Goal: Task Accomplishment & Management: Manage account settings

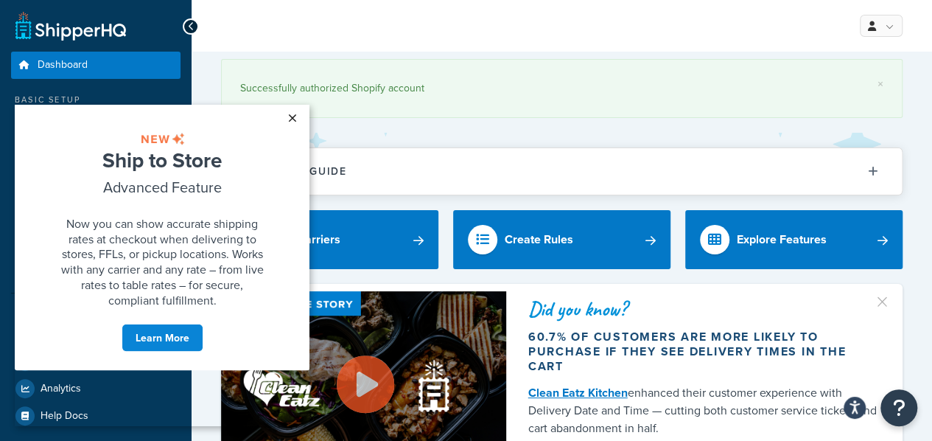
click at [292, 122] on link "×" at bounding box center [292, 118] width 26 height 27
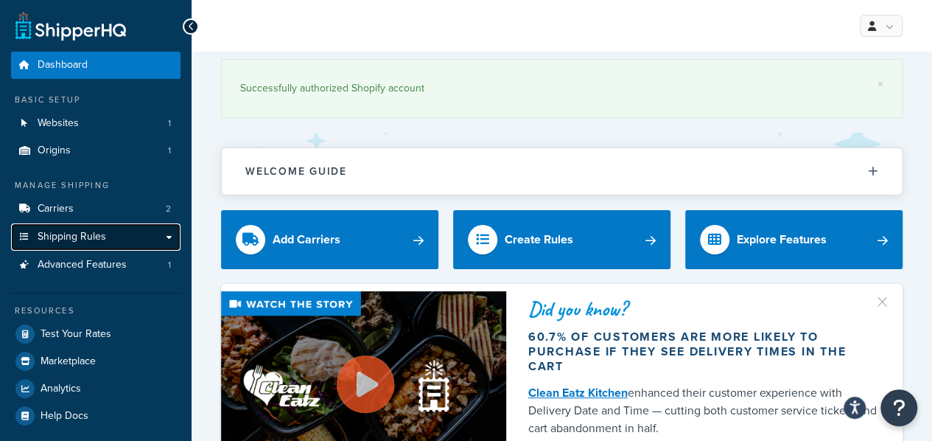
click at [150, 245] on link "Shipping Rules" at bounding box center [96, 236] width 170 height 27
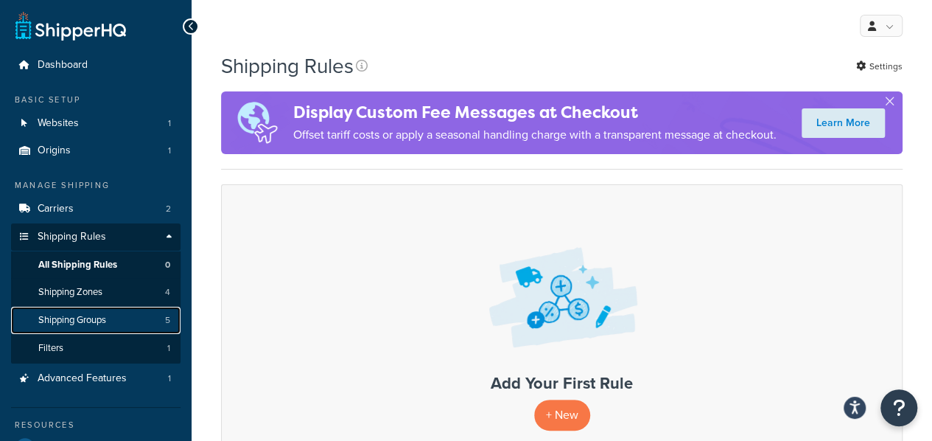
click at [124, 315] on link "Shipping Groups 5" at bounding box center [96, 320] width 170 height 27
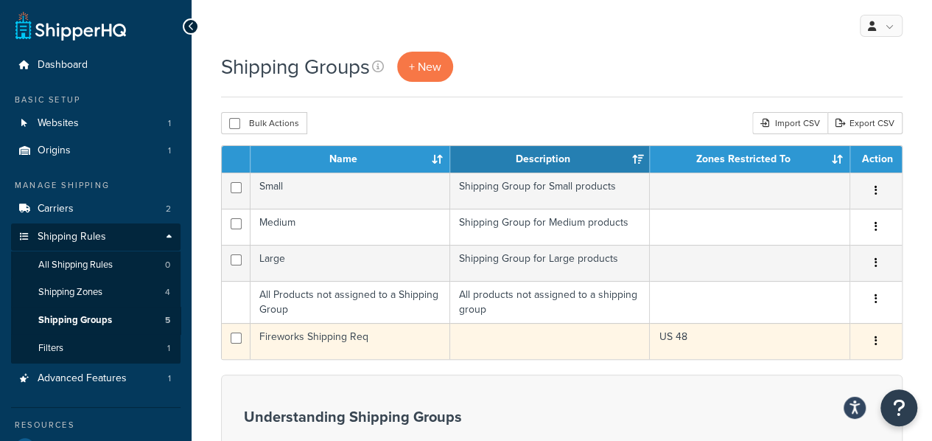
click at [344, 334] on td "Fireworks Shipping Req" at bounding box center [351, 341] width 200 height 36
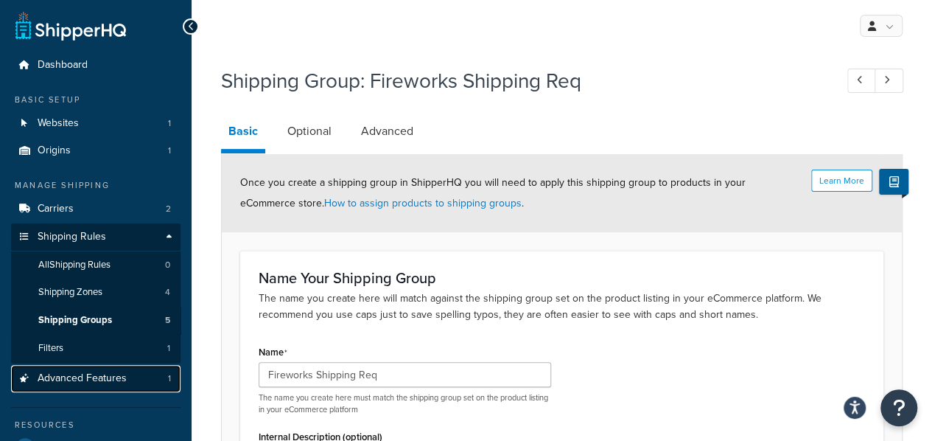
click at [142, 381] on link "Advanced Features 1" at bounding box center [96, 378] width 170 height 27
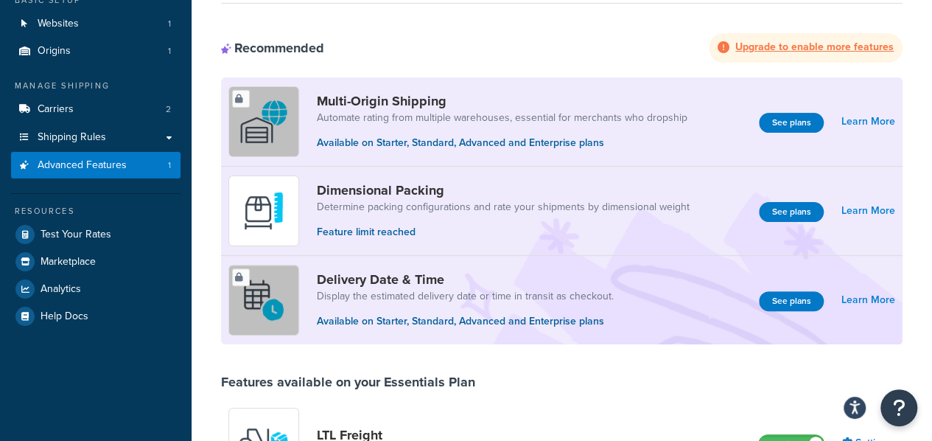
scroll to position [95, 0]
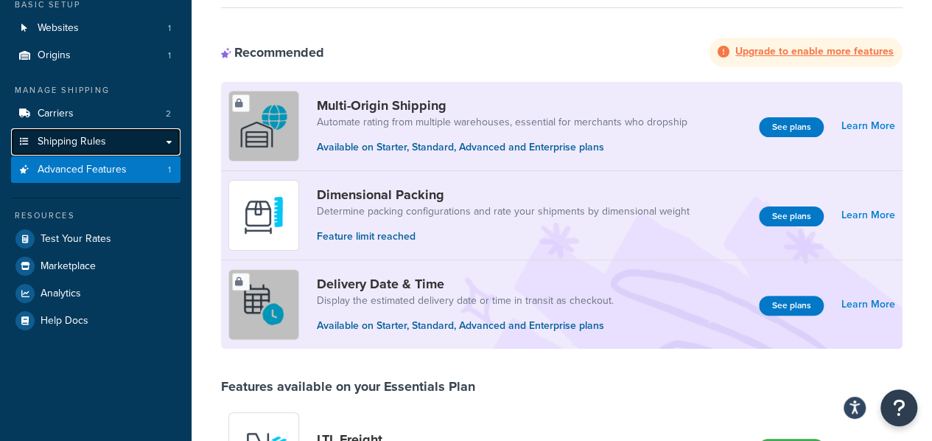
click at [108, 135] on link "Shipping Rules" at bounding box center [96, 141] width 170 height 27
click at [169, 144] on link "Shipping Rules" at bounding box center [96, 141] width 170 height 27
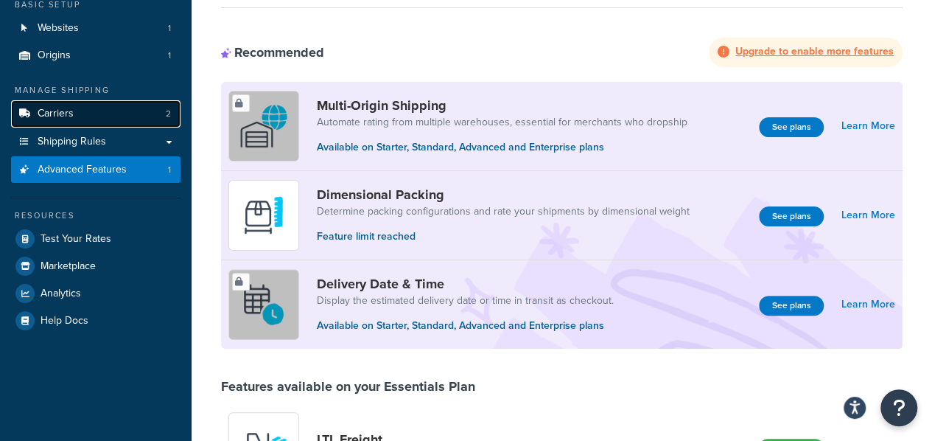
click at [150, 115] on link "Carriers 2" at bounding box center [96, 113] width 170 height 27
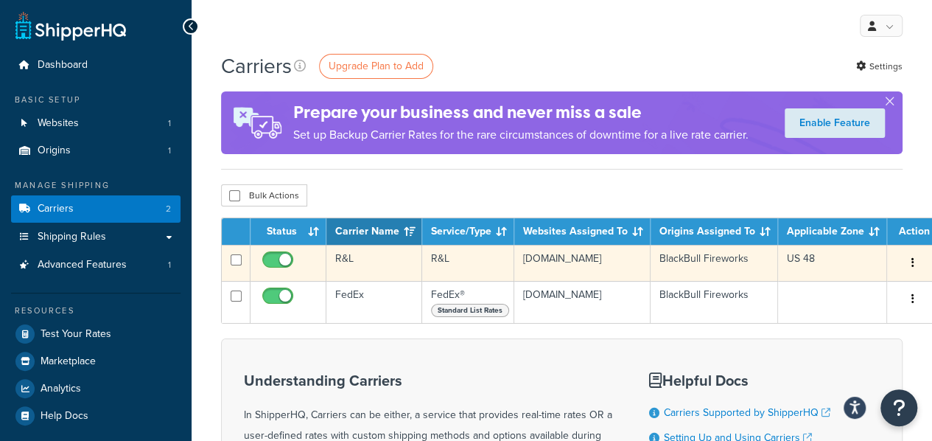
click at [912, 262] on icon "button" at bounding box center [913, 262] width 3 height 10
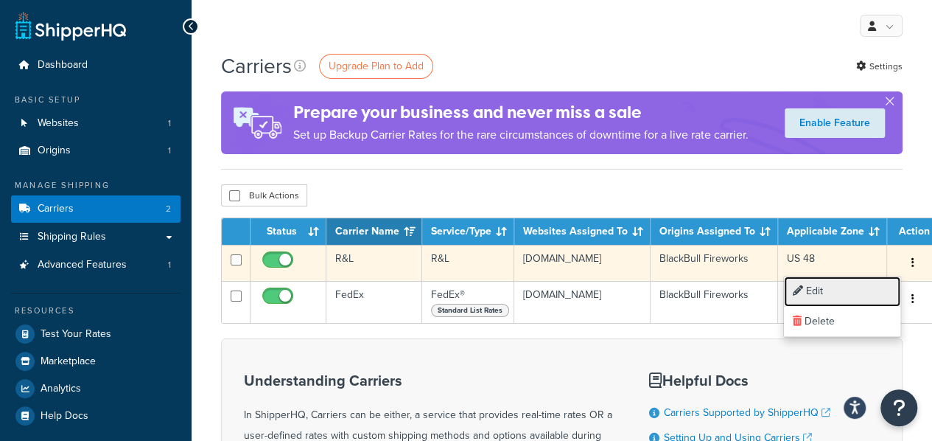
click at [821, 293] on link "Edit" at bounding box center [842, 291] width 116 height 30
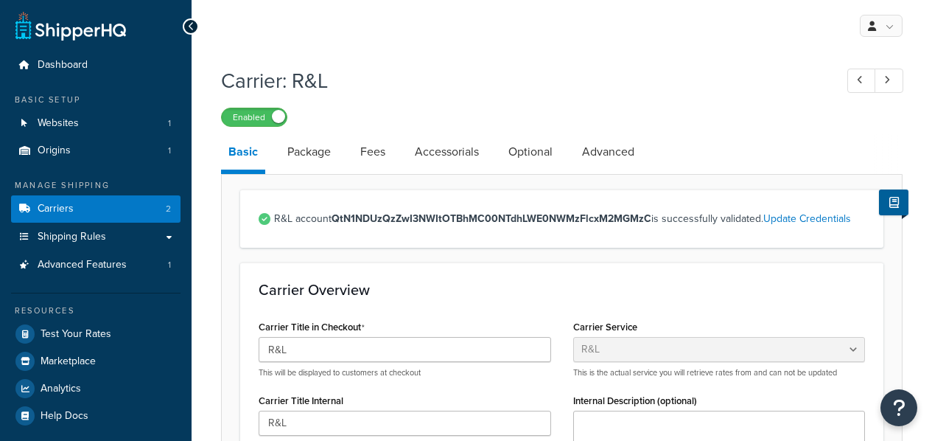
select select "rlFreight"
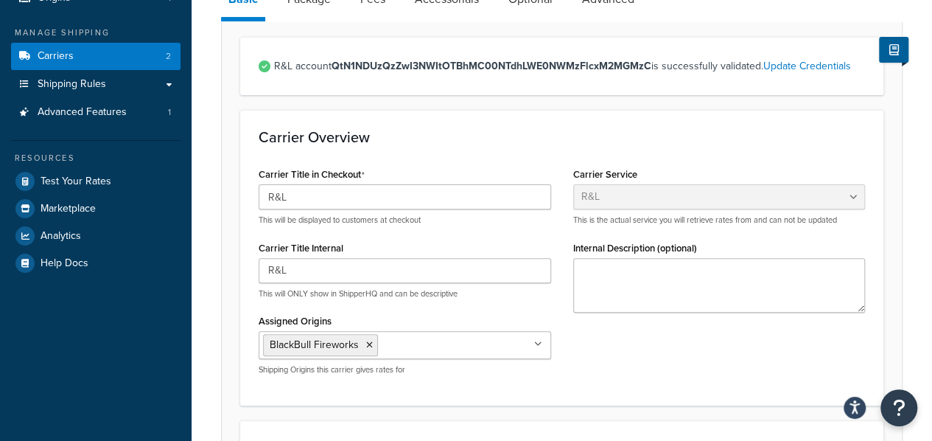
scroll to position [128, 0]
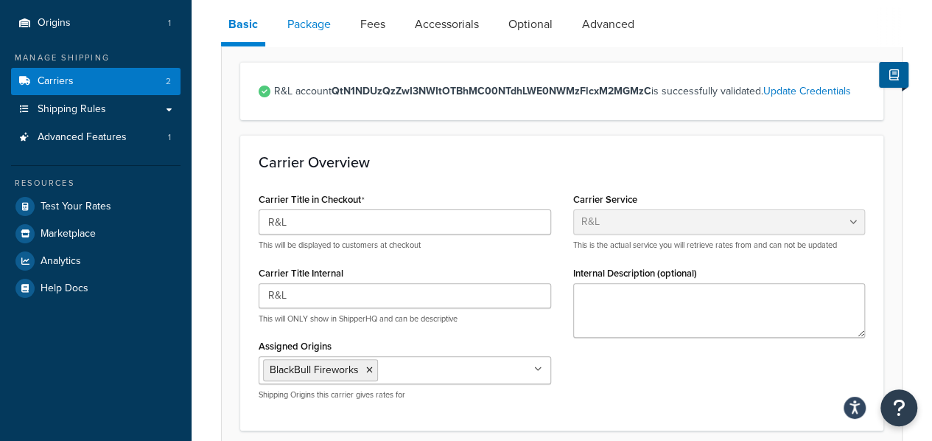
click at [302, 27] on link "Package" at bounding box center [309, 24] width 58 height 35
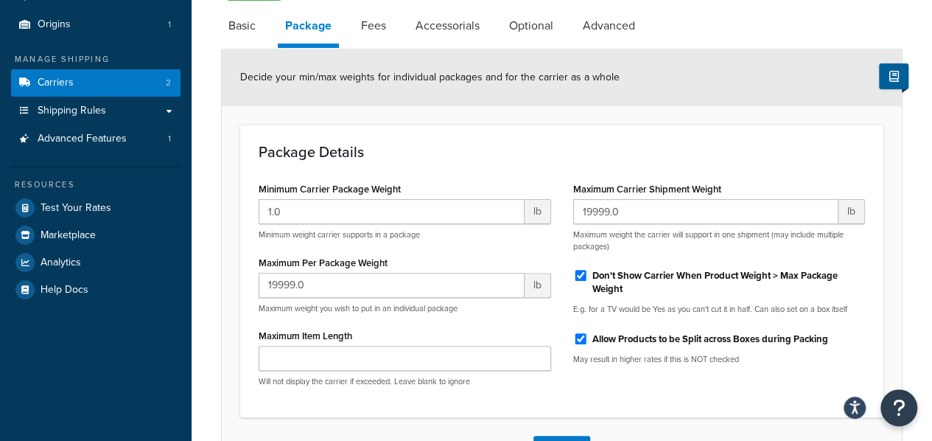
scroll to position [125, 0]
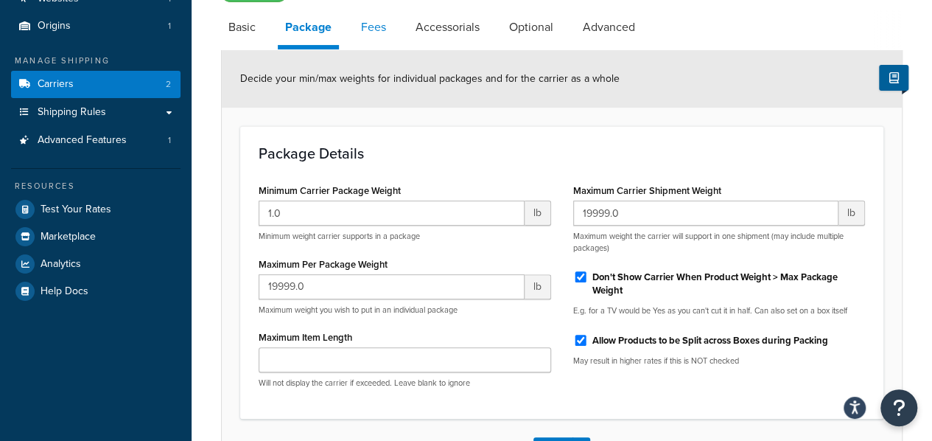
click at [365, 24] on link "Fees" at bounding box center [374, 27] width 40 height 35
select select "AFTER"
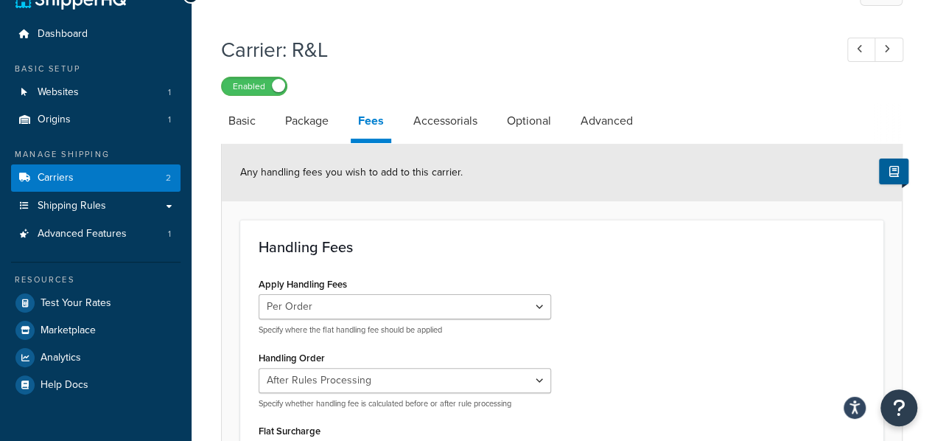
scroll to position [29, 0]
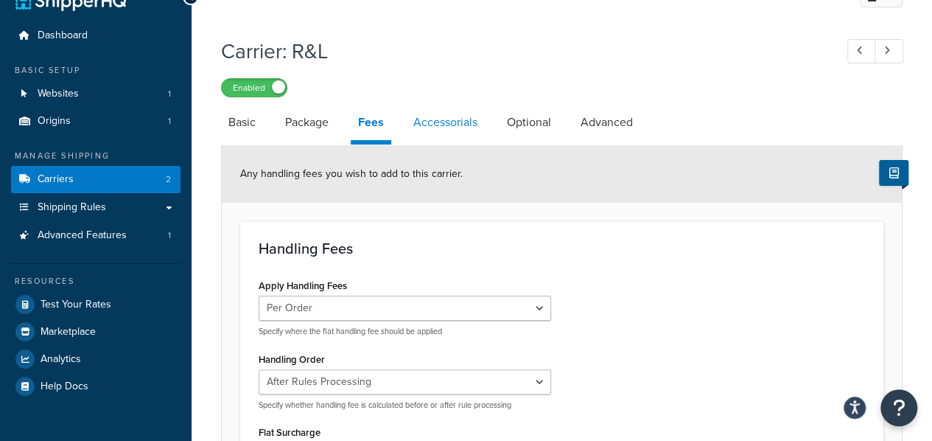
click at [439, 129] on link "Accessorials" at bounding box center [445, 122] width 79 height 35
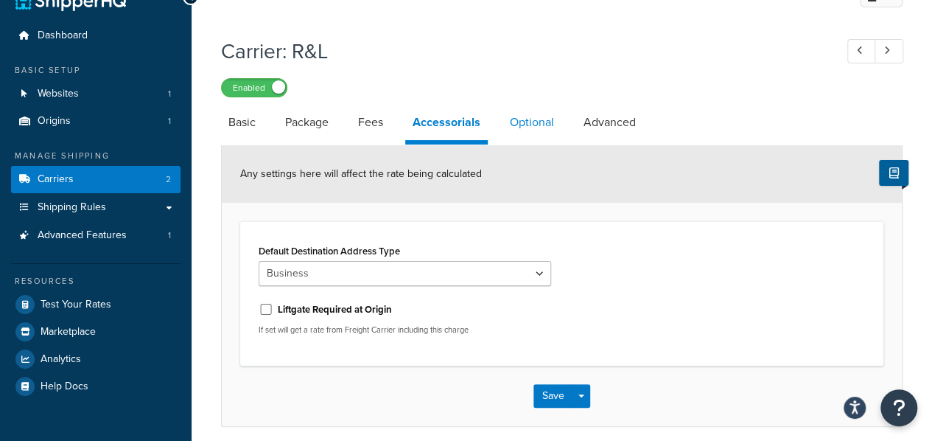
click at [524, 125] on link "Optional" at bounding box center [532, 122] width 59 height 35
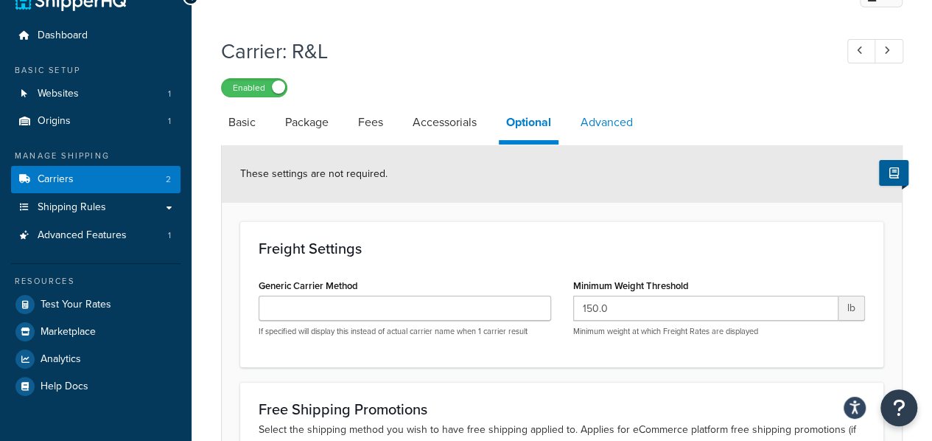
click at [612, 127] on link "Advanced" at bounding box center [606, 122] width 67 height 35
select select "false"
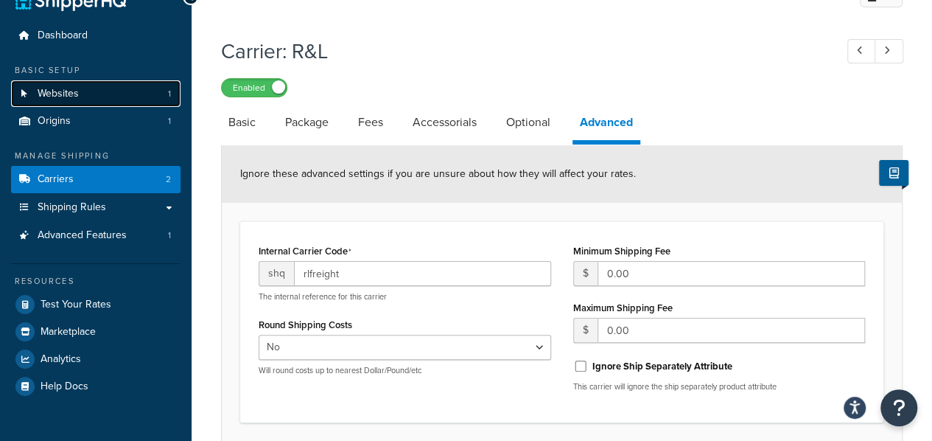
click at [77, 94] on span "Websites" at bounding box center [58, 94] width 41 height 13
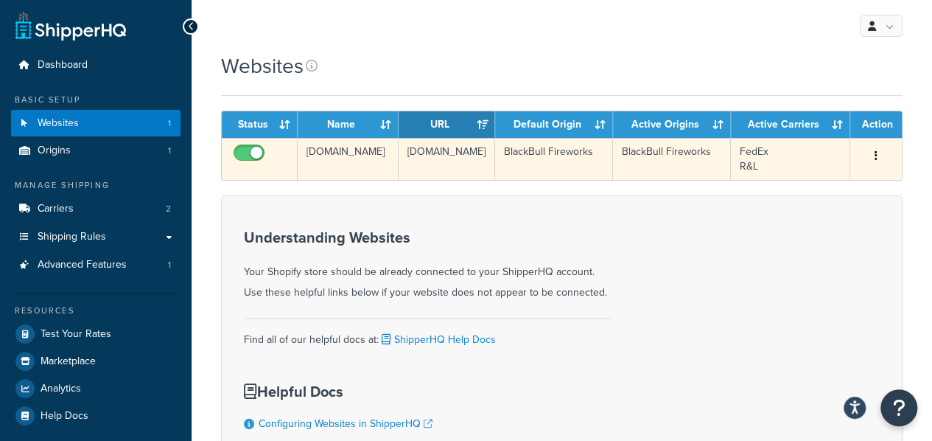
click at [247, 154] on input "checkbox" at bounding box center [251, 156] width 41 height 18
checkbox input "true"
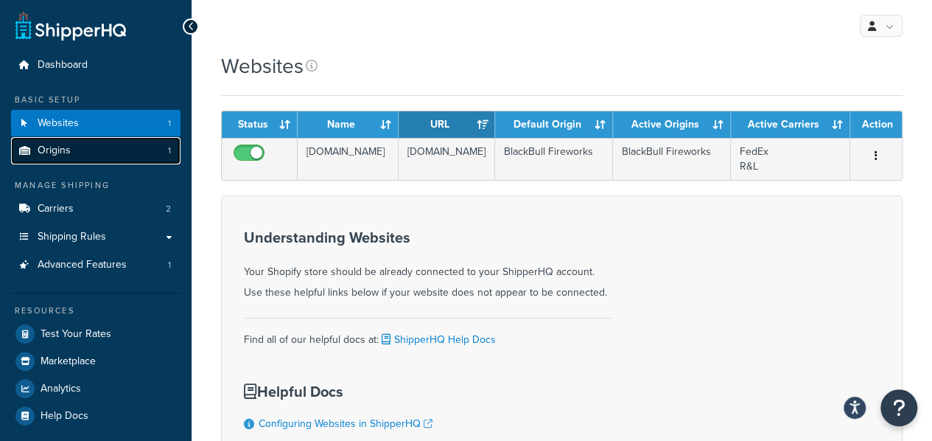
click at [116, 154] on link "Origins 1" at bounding box center [96, 150] width 170 height 27
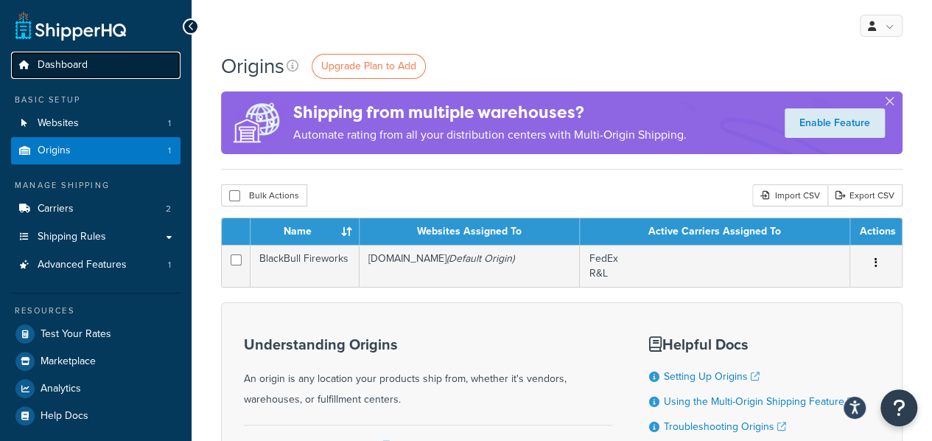
click at [91, 57] on link "Dashboard" at bounding box center [96, 65] width 170 height 27
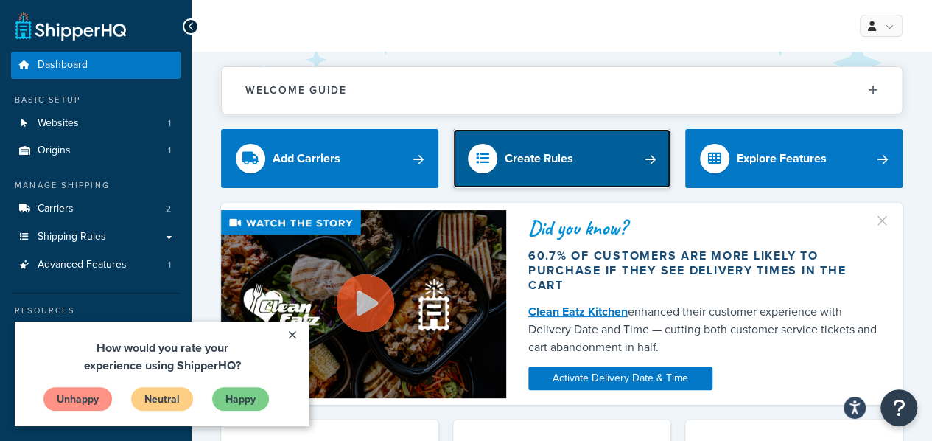
click at [604, 181] on link "Create Rules" at bounding box center [561, 158] width 217 height 59
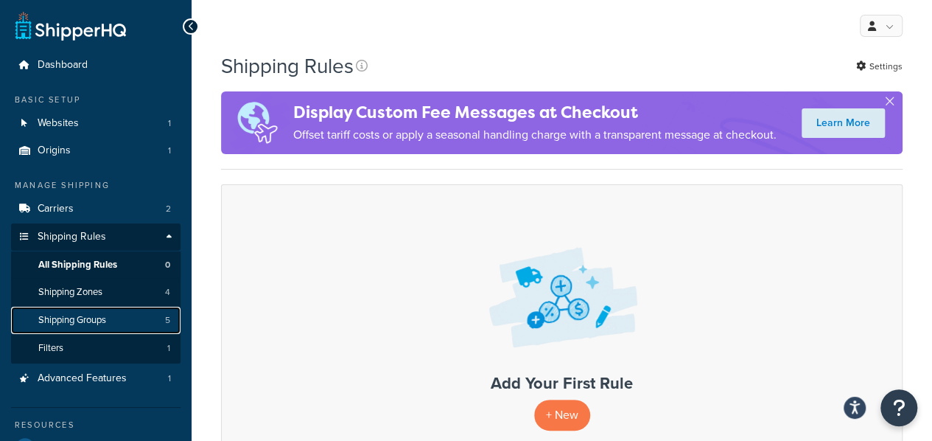
click at [85, 318] on span "Shipping Groups" at bounding box center [72, 320] width 68 height 13
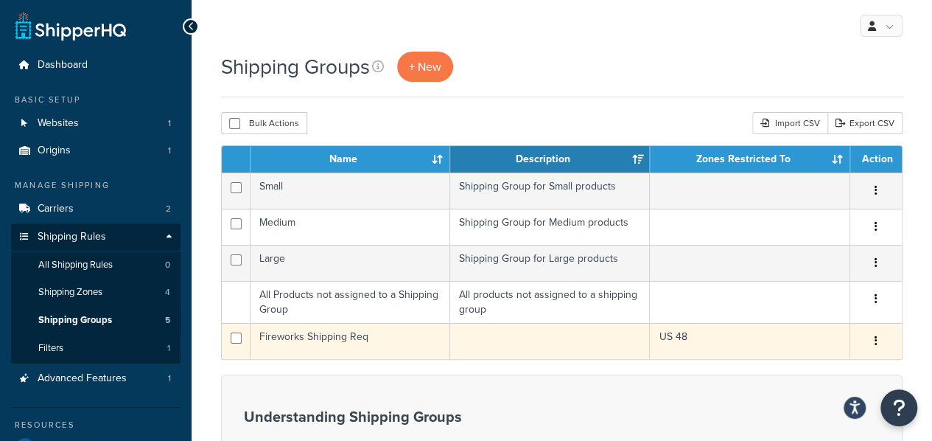
click at [325, 343] on td "Fireworks Shipping Req" at bounding box center [351, 341] width 200 height 36
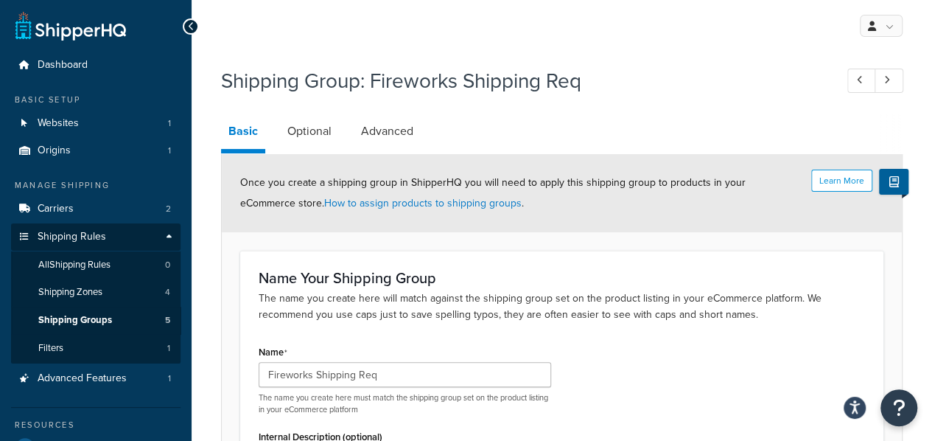
scroll to position [131, 0]
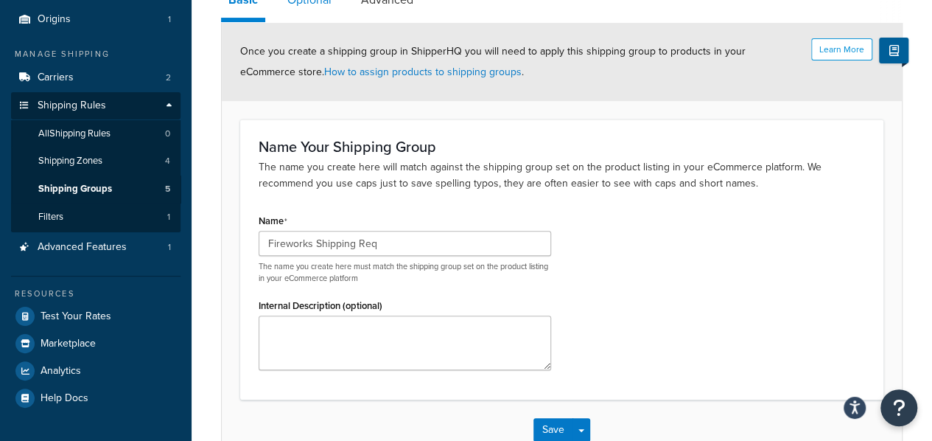
click at [308, 5] on link "Optional" at bounding box center [309, -1] width 59 height 35
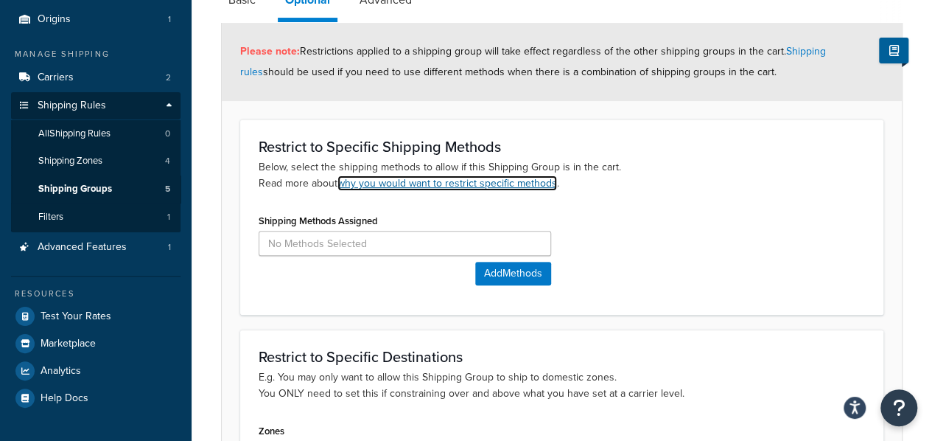
click at [517, 188] on link "why you would want to restrict specific methods" at bounding box center [448, 182] width 220 height 15
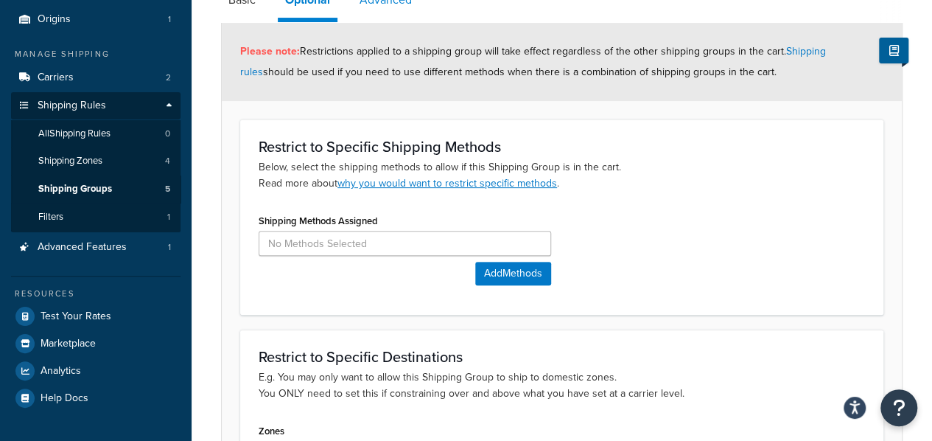
click at [389, 9] on link "Advanced" at bounding box center [385, -1] width 67 height 35
select select "125"
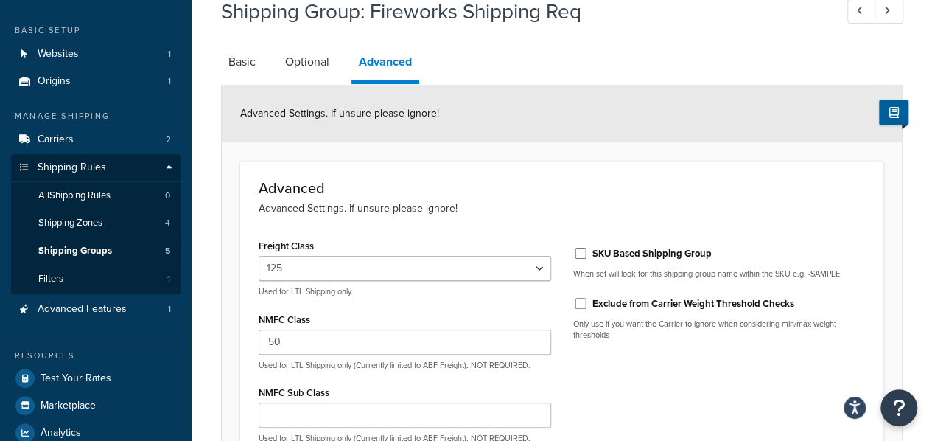
scroll to position [69, 0]
click at [887, 111] on button at bounding box center [893, 113] width 29 height 26
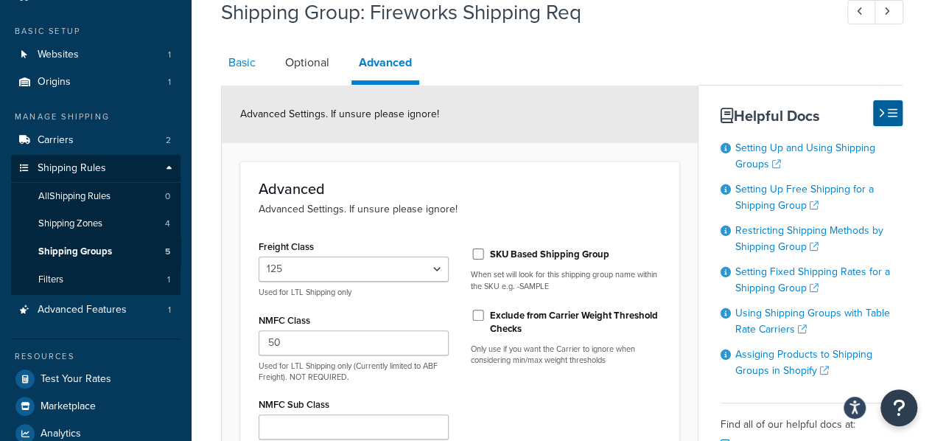
click at [226, 64] on link "Basic" at bounding box center [242, 62] width 42 height 35
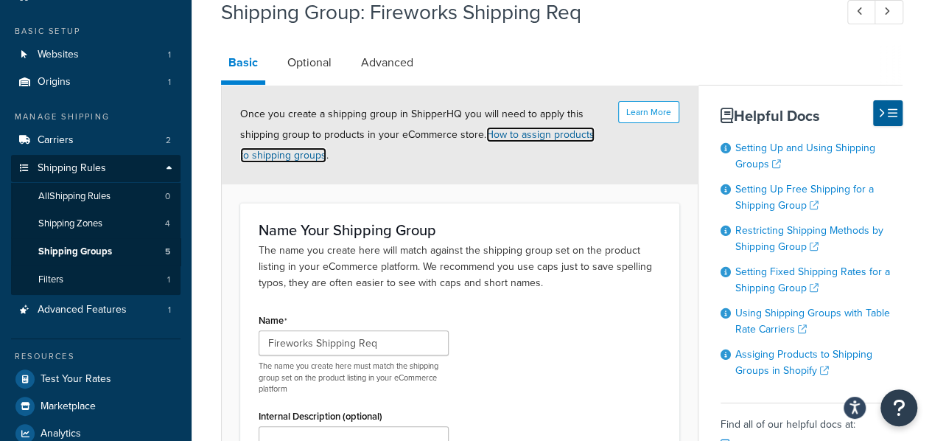
click at [523, 139] on link "How to assign products to shipping groups" at bounding box center [417, 145] width 354 height 36
